Goal: Transaction & Acquisition: Purchase product/service

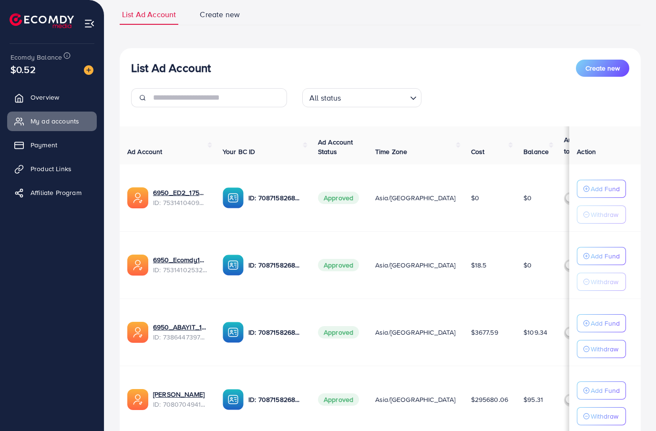
scroll to position [67, 0]
click at [74, 140] on link "Payment" at bounding box center [52, 144] width 90 height 19
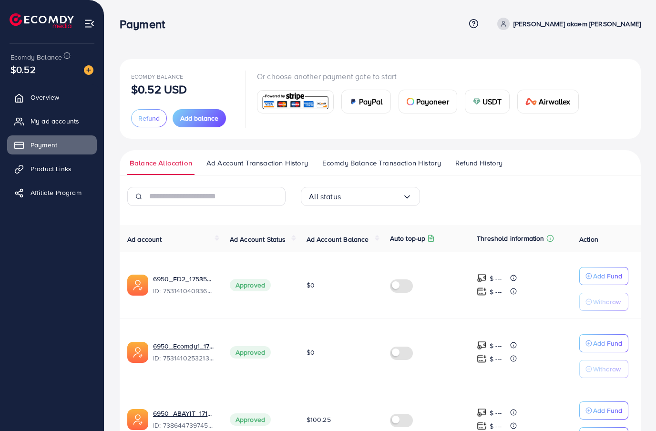
click at [198, 114] on span "Add balance" at bounding box center [199, 118] width 38 height 10
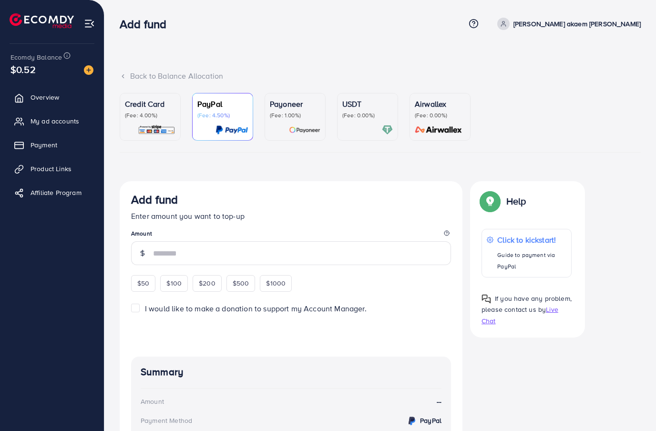
click at [167, 121] on div "Credit Card (Fee: 4.00%)" at bounding box center [150, 116] width 51 height 37
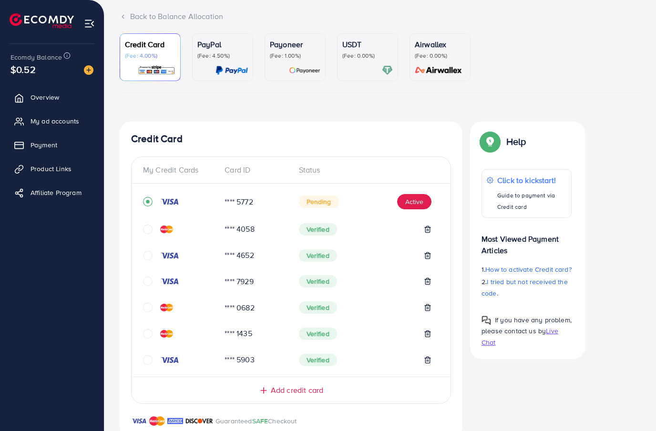
scroll to position [59, 0]
click at [150, 364] on icon "circle" at bounding box center [148, 360] width 10 height 10
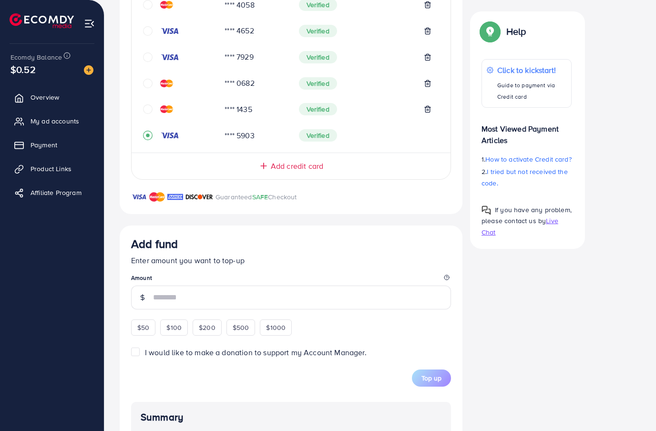
click at [220, 301] on input "number" at bounding box center [302, 297] width 298 height 24
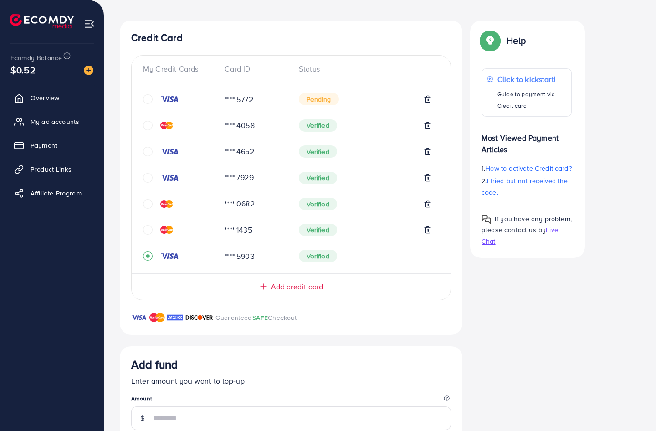
scroll to position [149, 0]
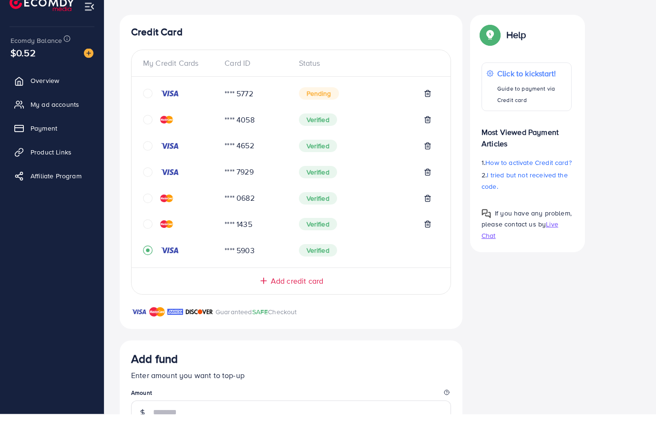
click at [143, 106] on icon "circle" at bounding box center [148, 111] width 10 height 10
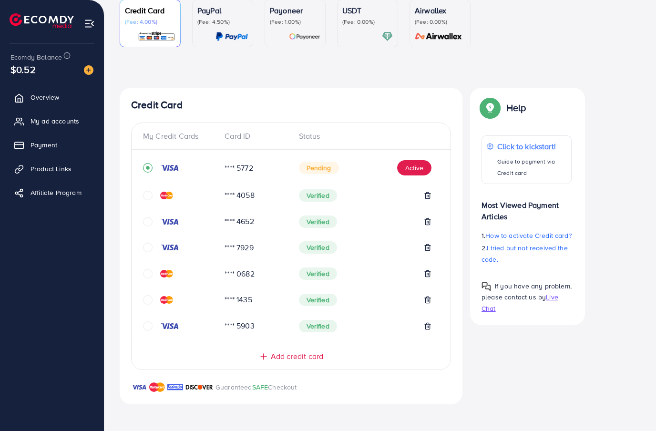
scroll to position [93, 0]
click at [412, 171] on button "Active" at bounding box center [414, 168] width 34 height 15
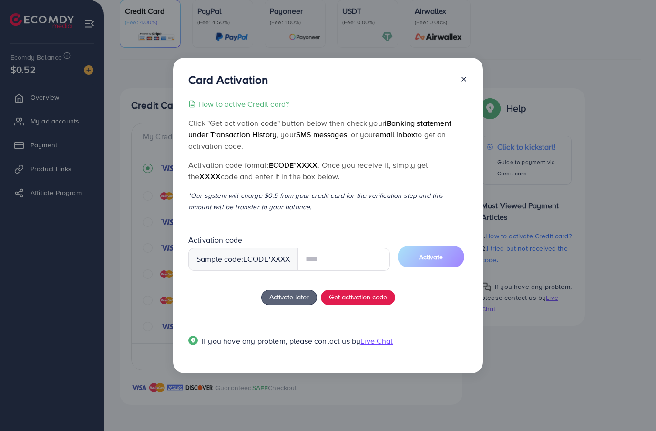
click at [352, 298] on span "Get activation code" at bounding box center [358, 297] width 58 height 10
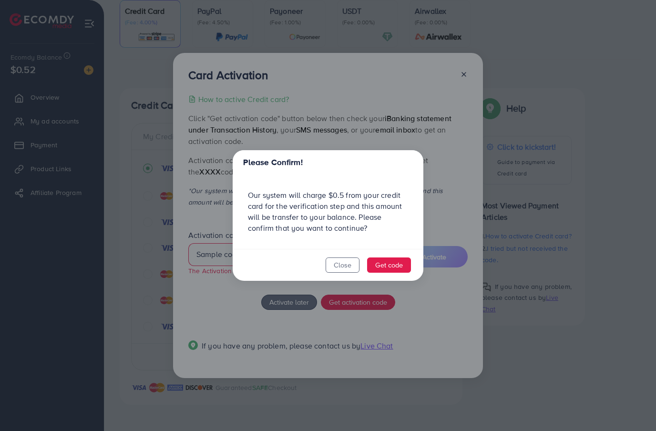
click at [389, 252] on footer "Close Get code" at bounding box center [328, 265] width 191 height 32
click at [392, 260] on button "Get code" at bounding box center [389, 264] width 44 height 15
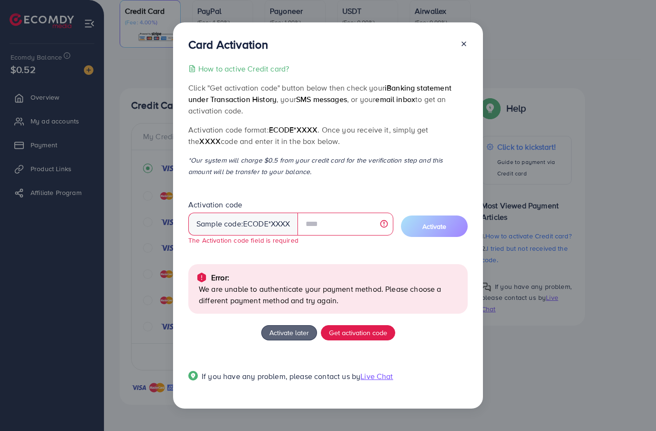
click at [464, 42] on icon at bounding box center [464, 44] width 8 height 8
